Goal: Task Accomplishment & Management: Manage account settings

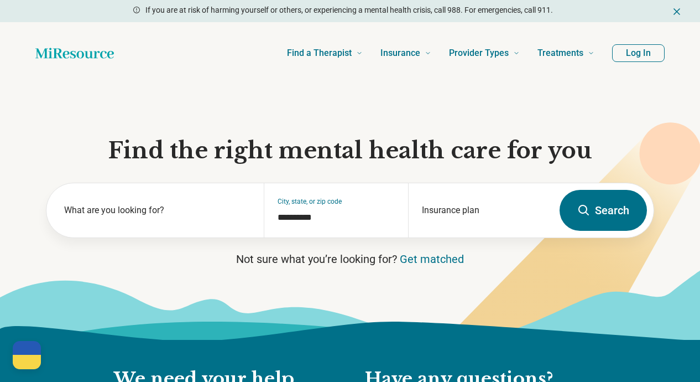
click at [657, 51] on button "Log In" at bounding box center [638, 53] width 53 height 18
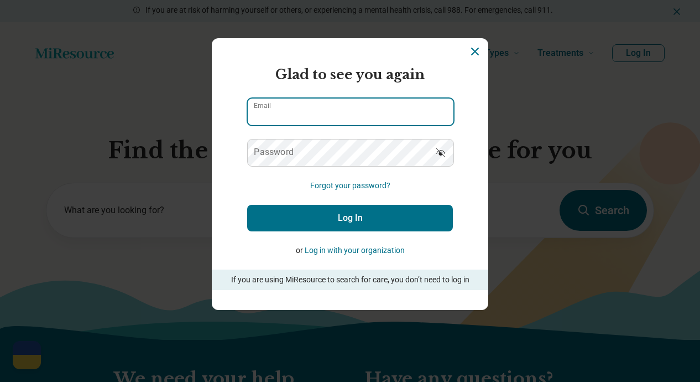
type input "**********"
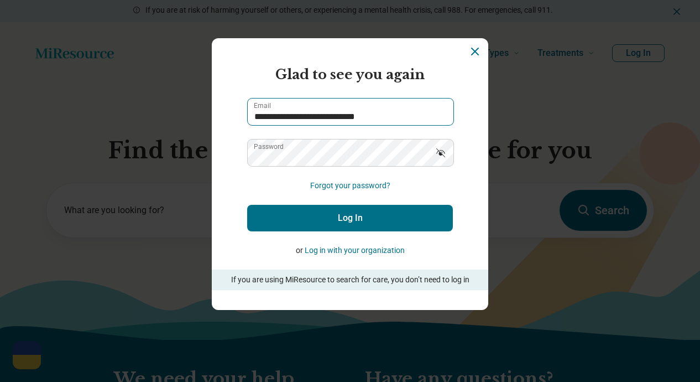
click at [342, 118] on input "**********" at bounding box center [351, 111] width 206 height 27
click at [329, 233] on form "**********" at bounding box center [350, 177] width 206 height 225
click at [327, 220] on button "Log In" at bounding box center [350, 218] width 206 height 27
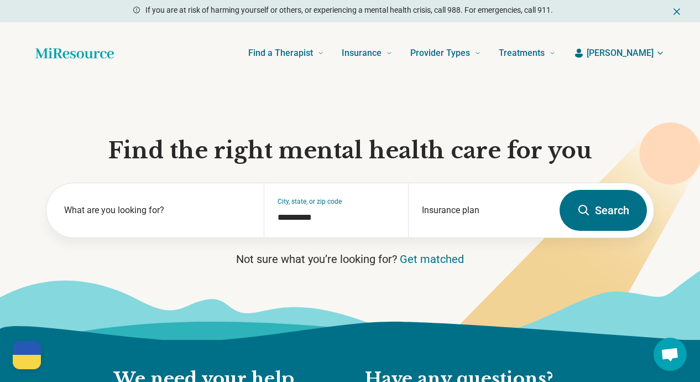
click at [659, 50] on icon "button" at bounding box center [660, 53] width 9 height 9
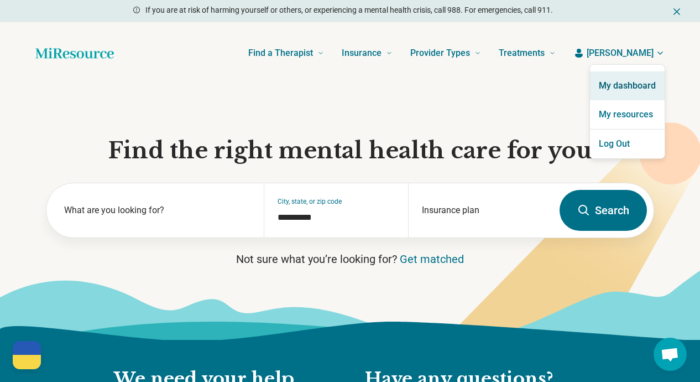
click at [621, 87] on link "My dashboard" at bounding box center [627, 85] width 75 height 29
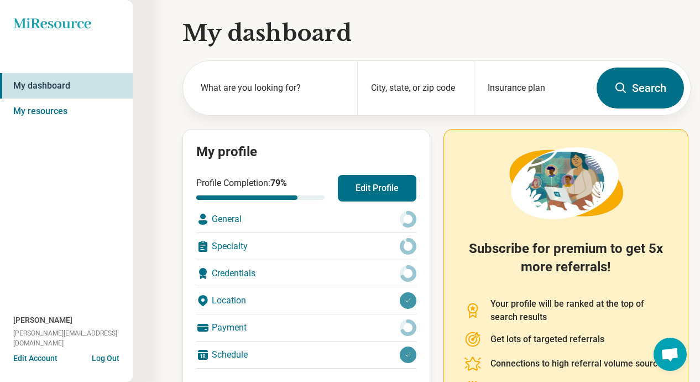
scroll to position [56, 0]
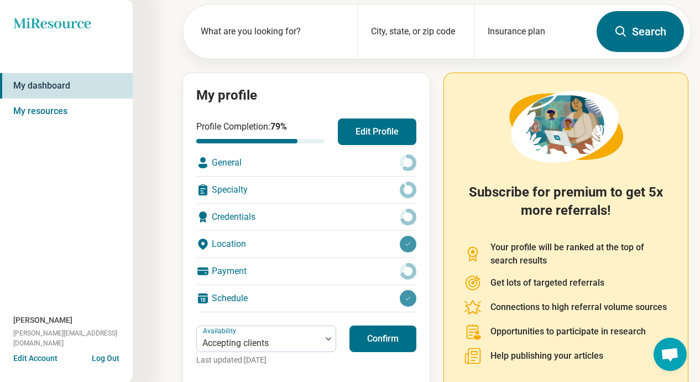
click at [347, 262] on div "Payment" at bounding box center [306, 271] width 220 height 27
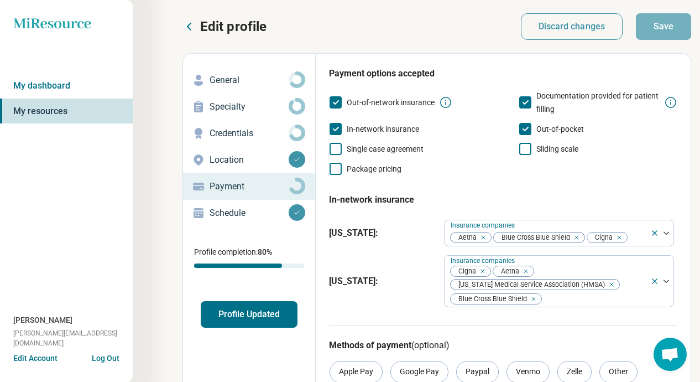
click at [233, 85] on p "General" at bounding box center [249, 80] width 79 height 13
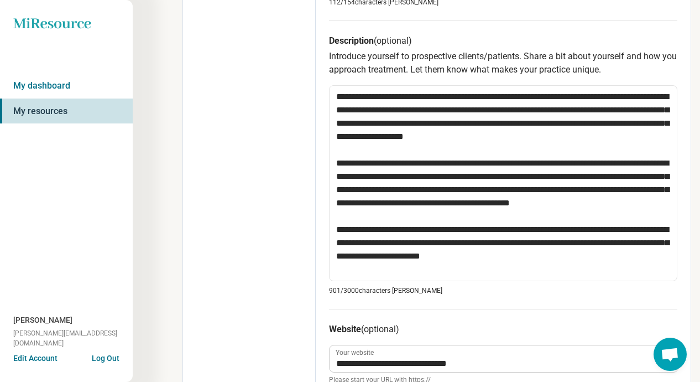
scroll to position [774, 0]
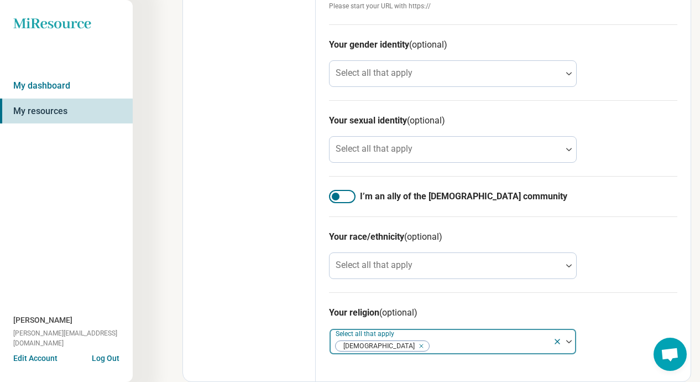
click at [415, 346] on icon "Remove [object Object]" at bounding box center [419, 346] width 8 height 8
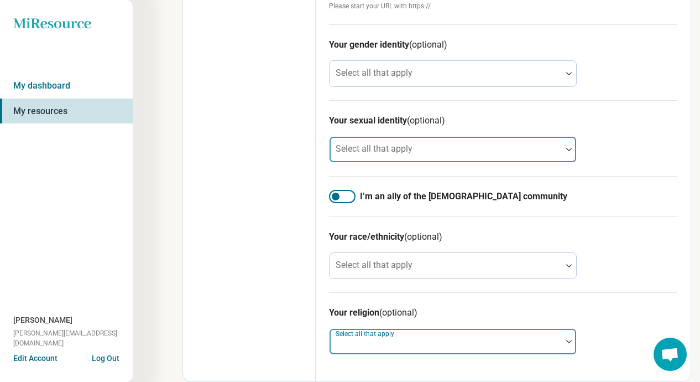
scroll to position [0, 0]
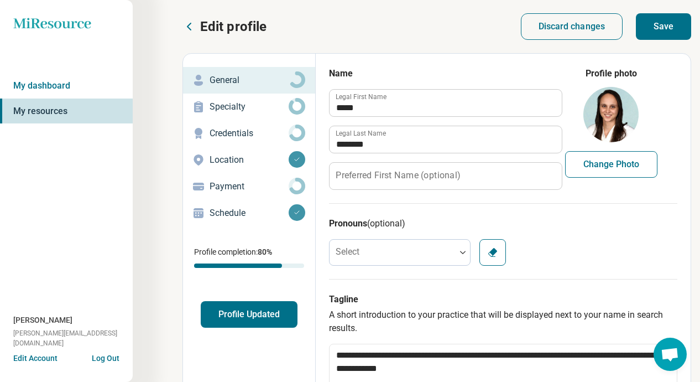
click at [652, 27] on button "Save" at bounding box center [663, 26] width 55 height 27
type textarea "*"
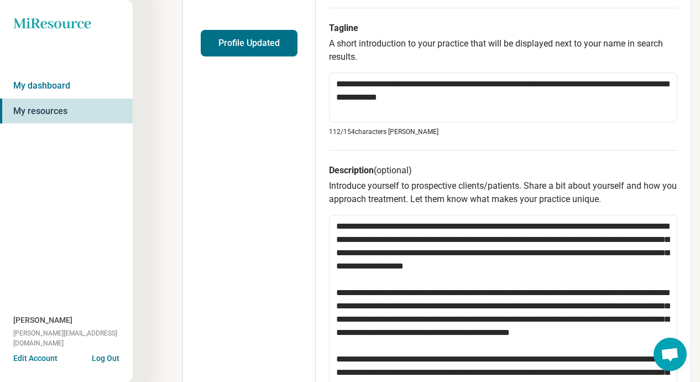
scroll to position [216, 0]
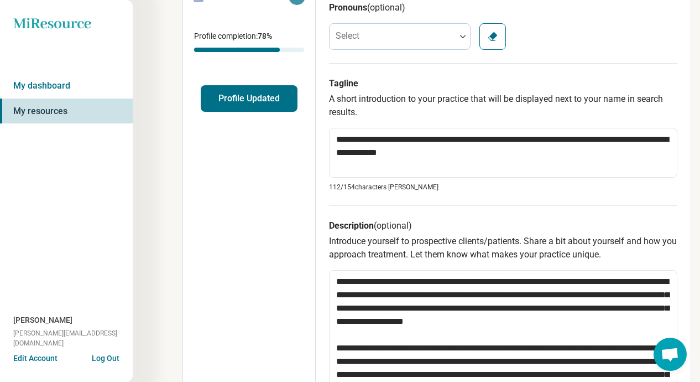
click at [249, 97] on button "Profile Updated" at bounding box center [249, 98] width 97 height 27
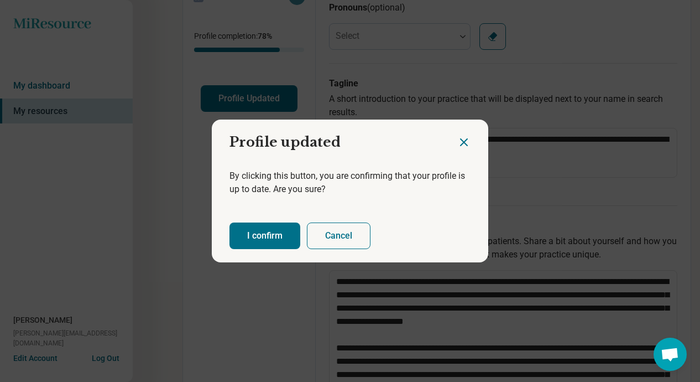
click at [257, 231] on button "I confirm" at bounding box center [265, 235] width 71 height 27
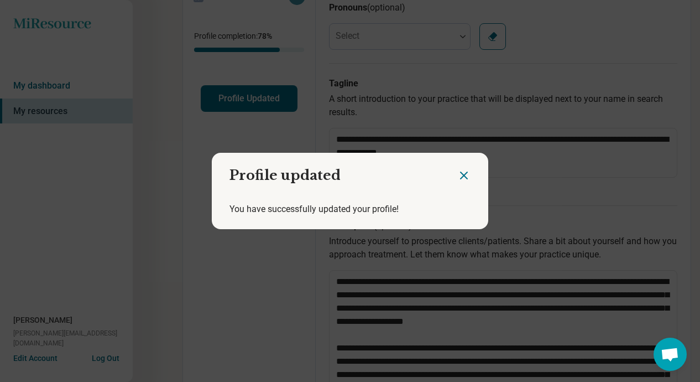
click at [466, 171] on icon "Close dialog" at bounding box center [463, 175] width 13 height 13
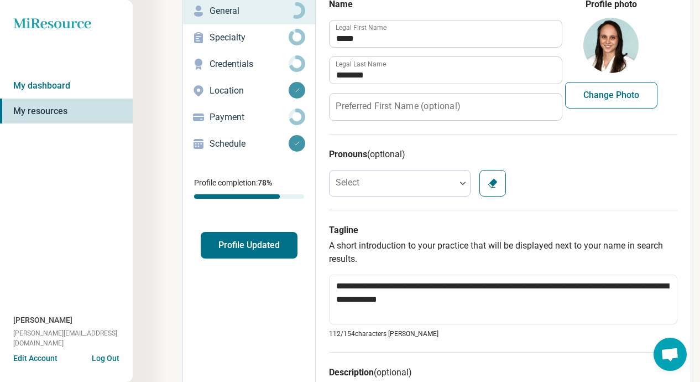
scroll to position [51, 0]
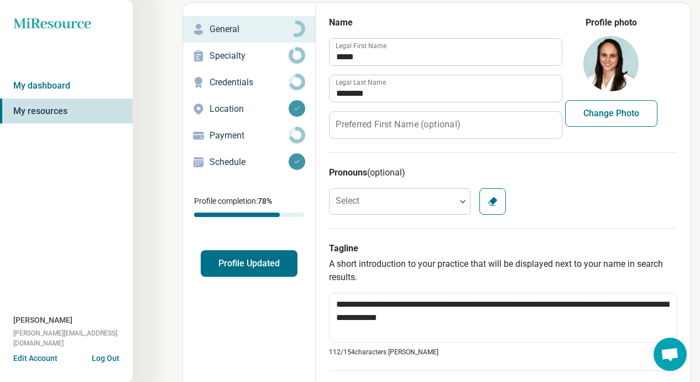
click at [213, 159] on p "Schedule" at bounding box center [249, 161] width 79 height 13
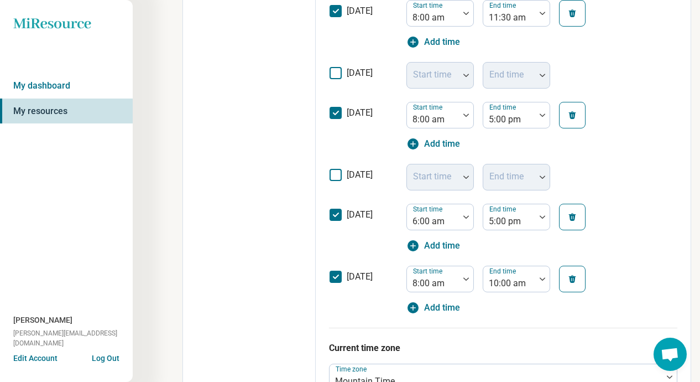
scroll to position [444, 0]
click at [523, 217] on div at bounding box center [509, 220] width 43 height 15
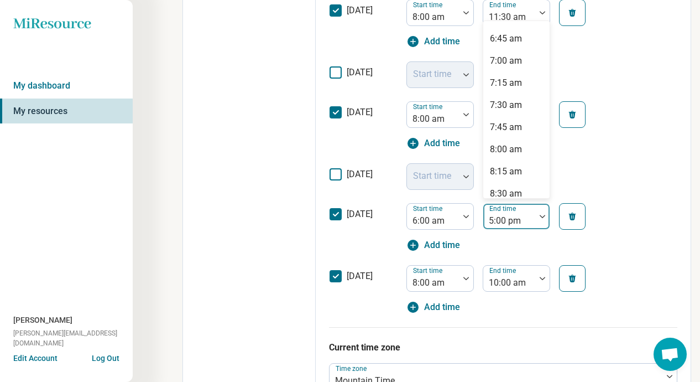
scroll to position [0, 0]
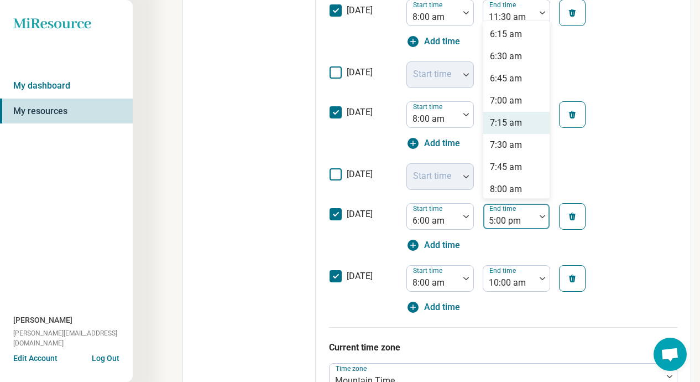
click at [429, 201] on div "[DATE] Start time 6:00 am 7:15 am, 5 of 71. 71 results available. Use Up and Do…" at bounding box center [503, 227] width 348 height 62
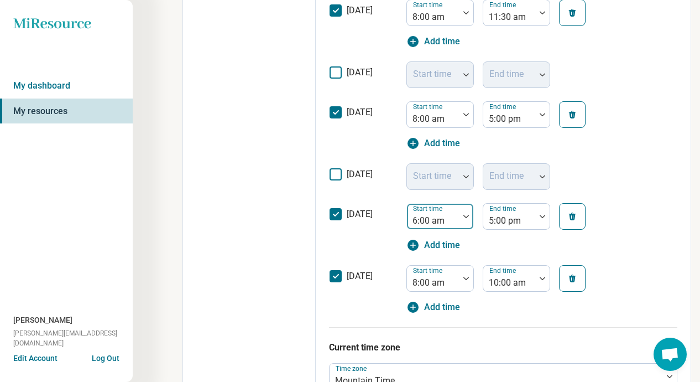
click at [434, 228] on div "Start time 6:00 am" at bounding box center [440, 216] width 67 height 27
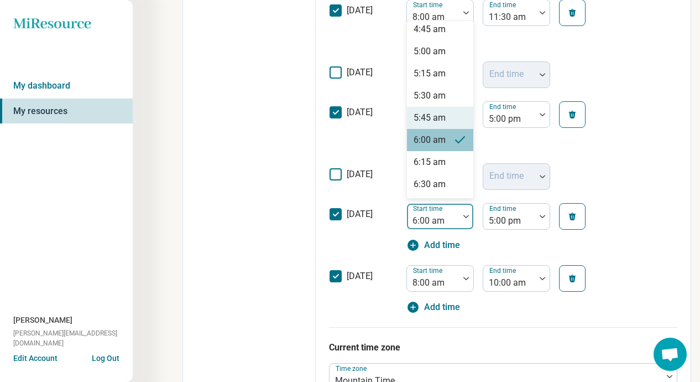
scroll to position [416, 0]
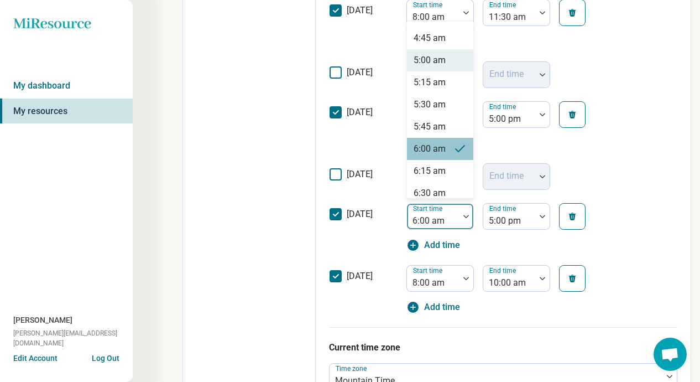
click at [450, 65] on div "5:00 am" at bounding box center [440, 60] width 66 height 22
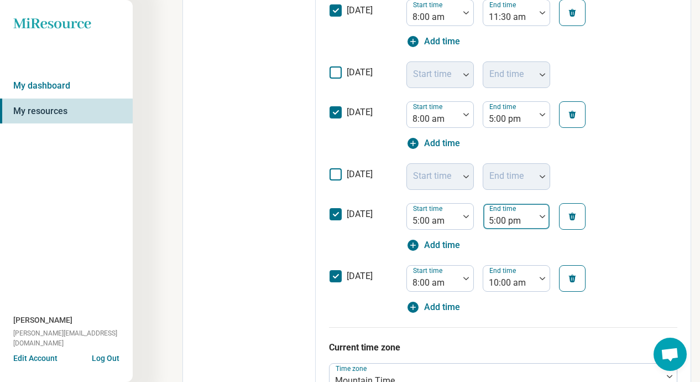
click at [506, 225] on div at bounding box center [509, 220] width 43 height 15
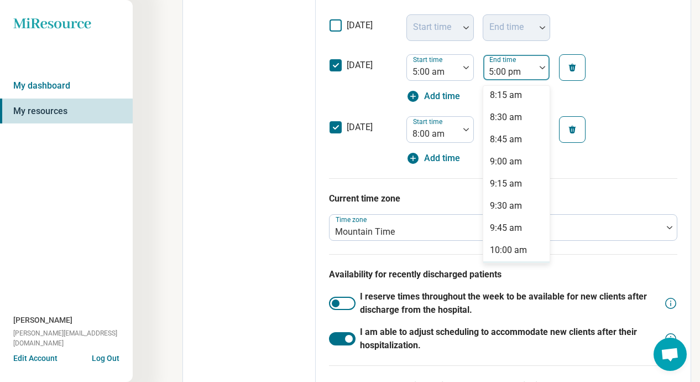
scroll to position [231, 0]
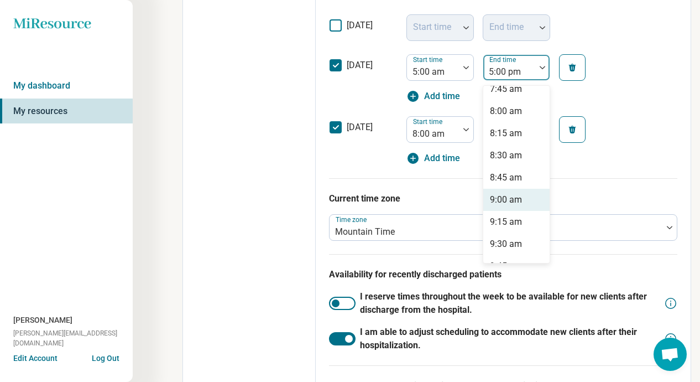
click at [520, 193] on div "9:00 am" at bounding box center [506, 199] width 32 height 13
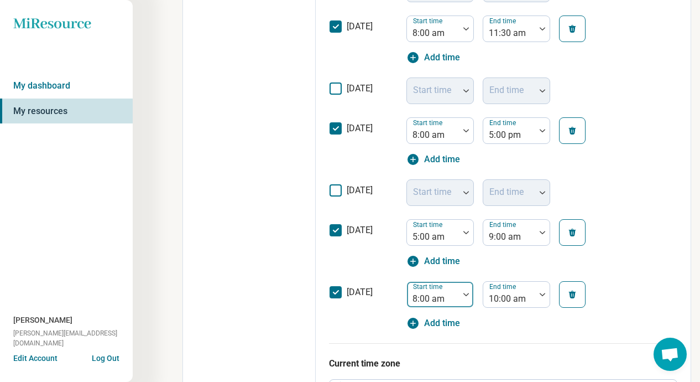
scroll to position [429, 0]
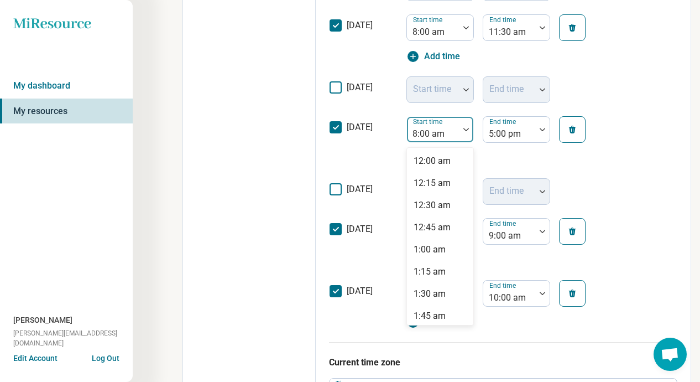
click at [442, 129] on div at bounding box center [433, 133] width 43 height 15
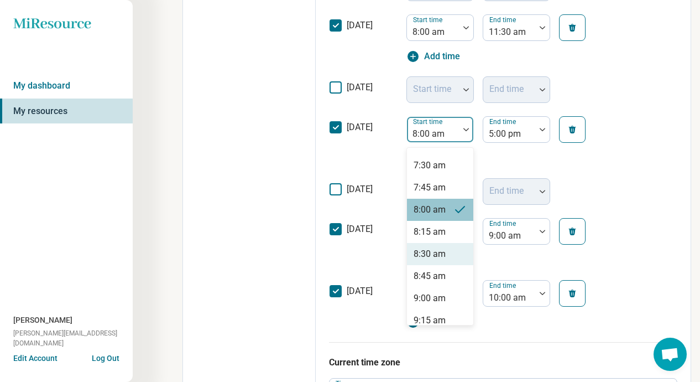
scroll to position [658, 0]
click at [436, 296] on div "9:00 am" at bounding box center [430, 299] width 32 height 13
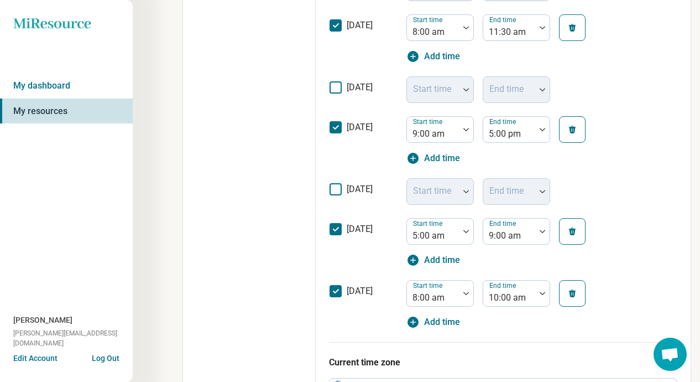
scroll to position [333, 0]
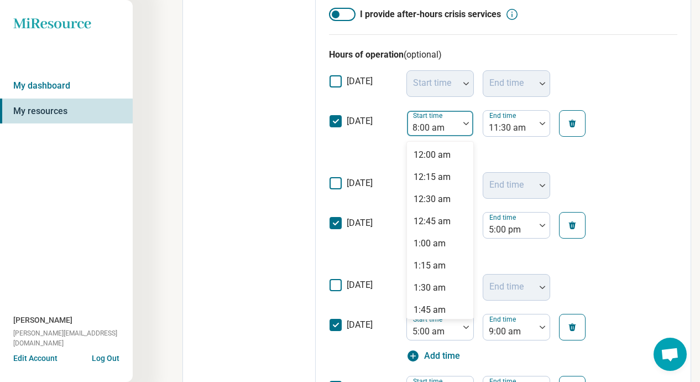
click at [431, 127] on div at bounding box center [433, 127] width 43 height 15
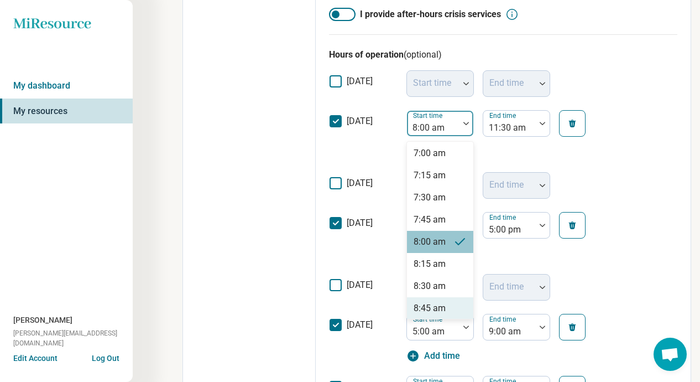
scroll to position [669, 0]
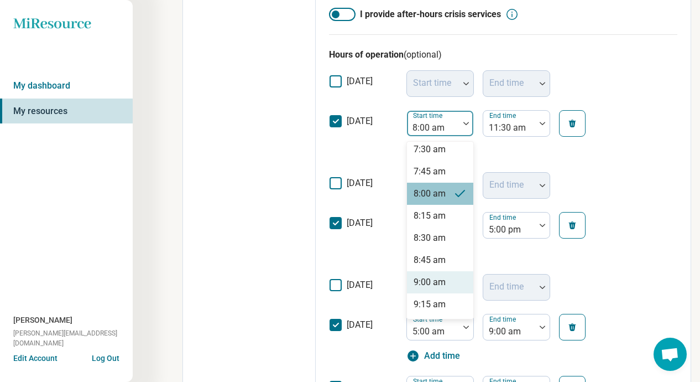
click at [433, 280] on div "9:00 am" at bounding box center [430, 281] width 32 height 13
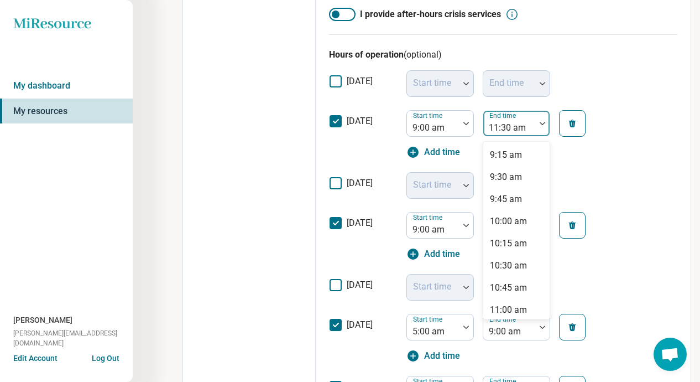
click at [507, 132] on div at bounding box center [509, 127] width 43 height 15
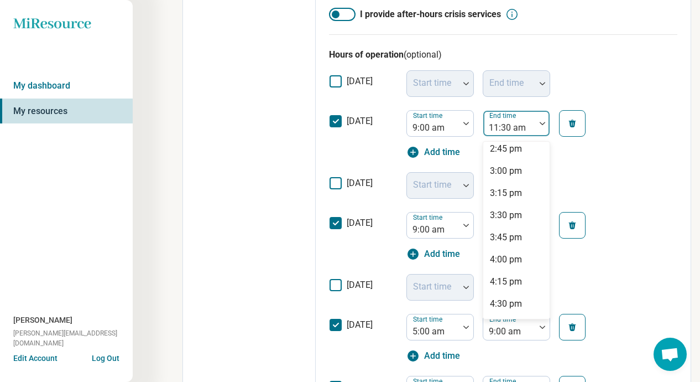
scroll to position [605, 0]
click at [513, 235] on div "5:00 pm" at bounding box center [506, 236] width 32 height 13
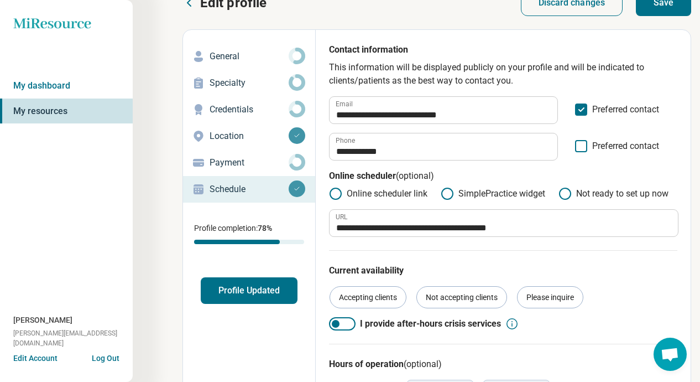
scroll to position [0, 0]
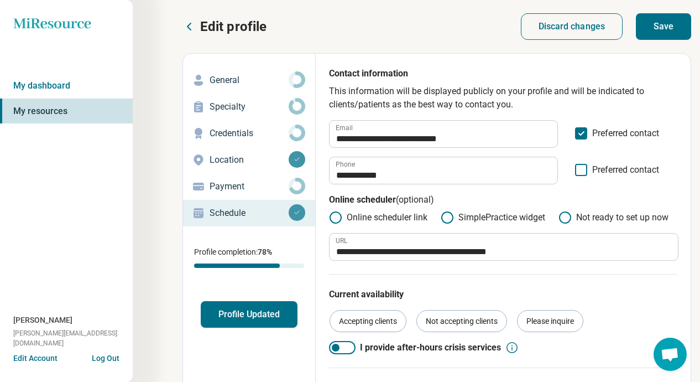
click at [661, 23] on button "Save" at bounding box center [663, 26] width 55 height 27
click at [265, 302] on button "Profile Updated" at bounding box center [249, 314] width 97 height 27
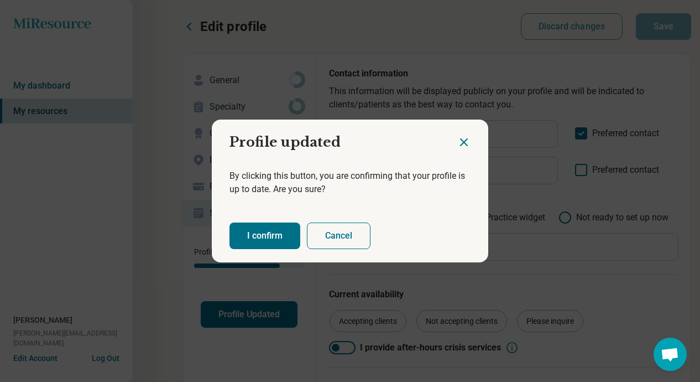
click at [256, 249] on div "I confirm Cancel" at bounding box center [350, 235] width 277 height 53
click at [260, 214] on div "I confirm Cancel" at bounding box center [350, 235] width 277 height 53
click at [260, 223] on button "I confirm" at bounding box center [265, 235] width 71 height 27
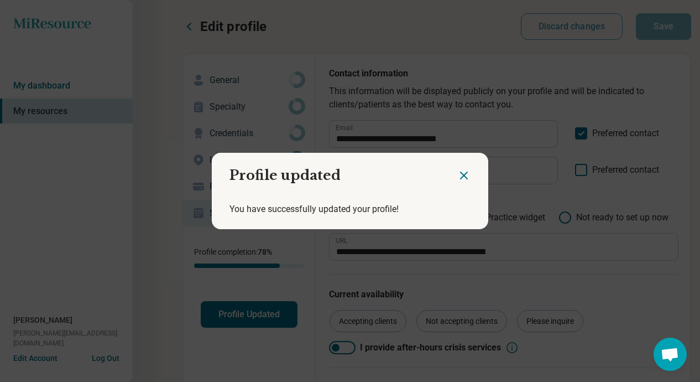
click at [466, 170] on icon "Close dialog" at bounding box center [463, 175] width 13 height 13
